Goal: Task Accomplishment & Management: Use online tool/utility

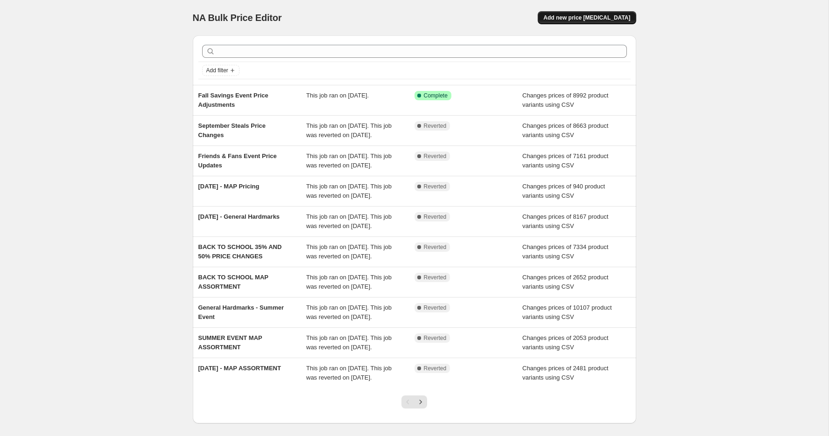
click at [575, 16] on span "Add new price change job" at bounding box center [586, 17] width 87 height 7
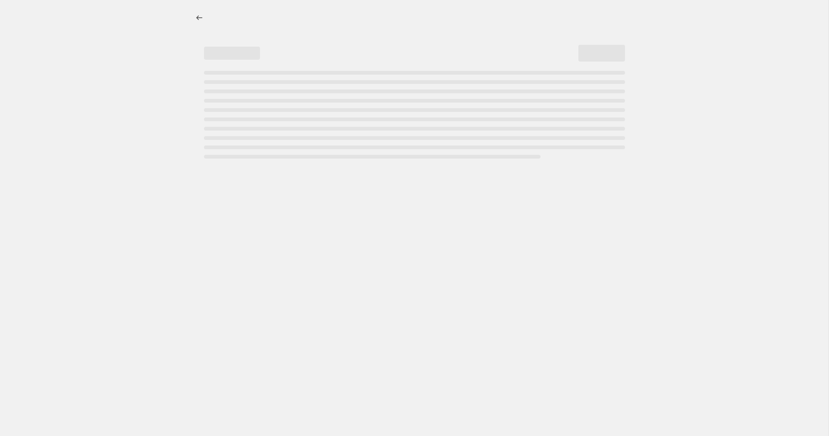
select select "percentage"
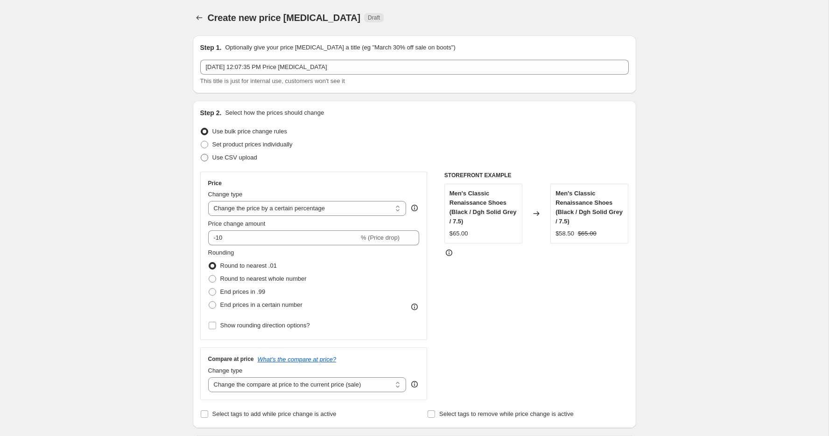
click at [215, 160] on span "Use CSV upload" at bounding box center [234, 157] width 45 height 7
click at [201, 154] on input "Use CSV upload" at bounding box center [201, 154] width 0 height 0
radio input "true"
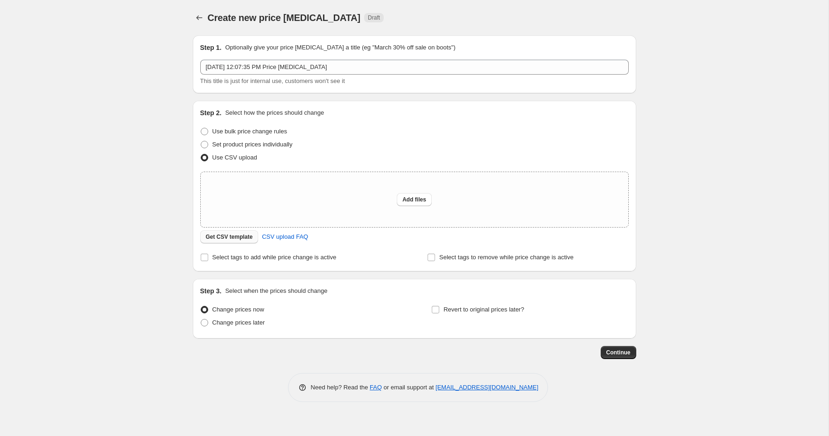
click at [237, 238] on span "Get CSV template" at bounding box center [229, 236] width 47 height 7
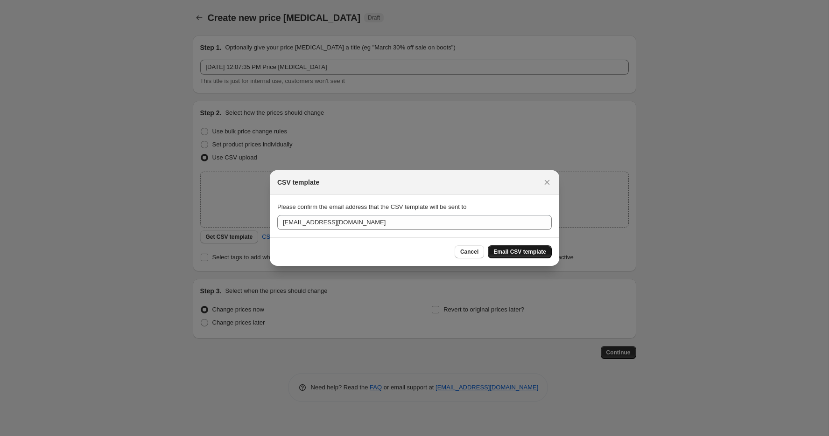
click at [506, 251] on span "Email CSV template" at bounding box center [519, 251] width 53 height 7
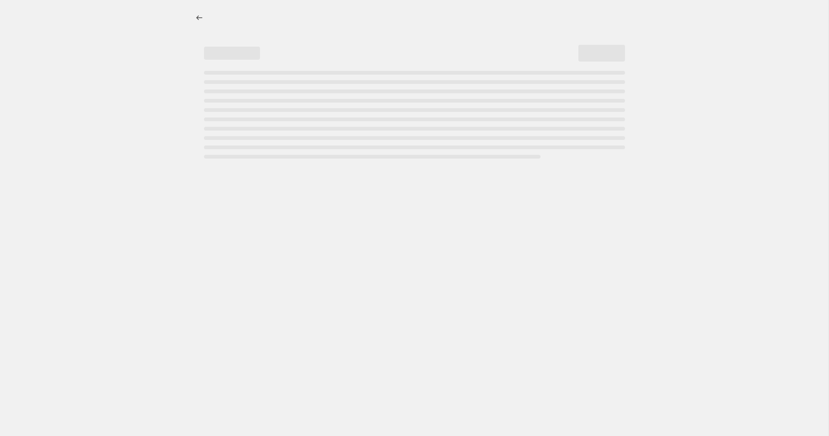
select select "percentage"
